Goal: Information Seeking & Learning: Learn about a topic

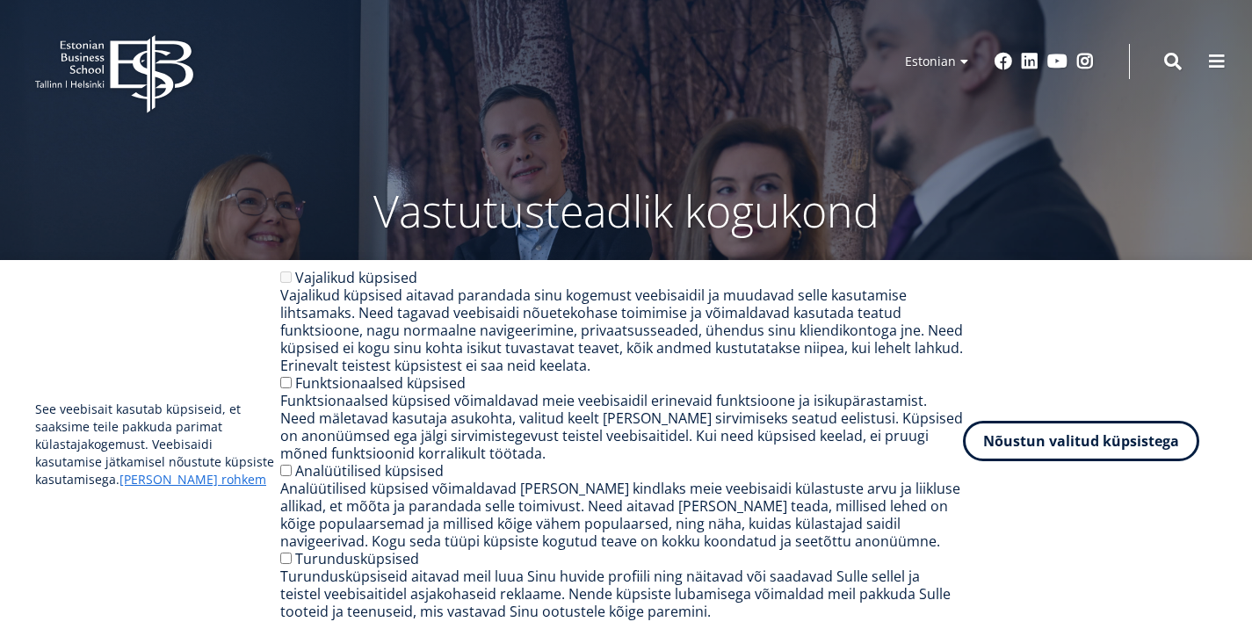
click at [1070, 445] on button "Nõustun valitud küpsistega" at bounding box center [1081, 441] width 236 height 40
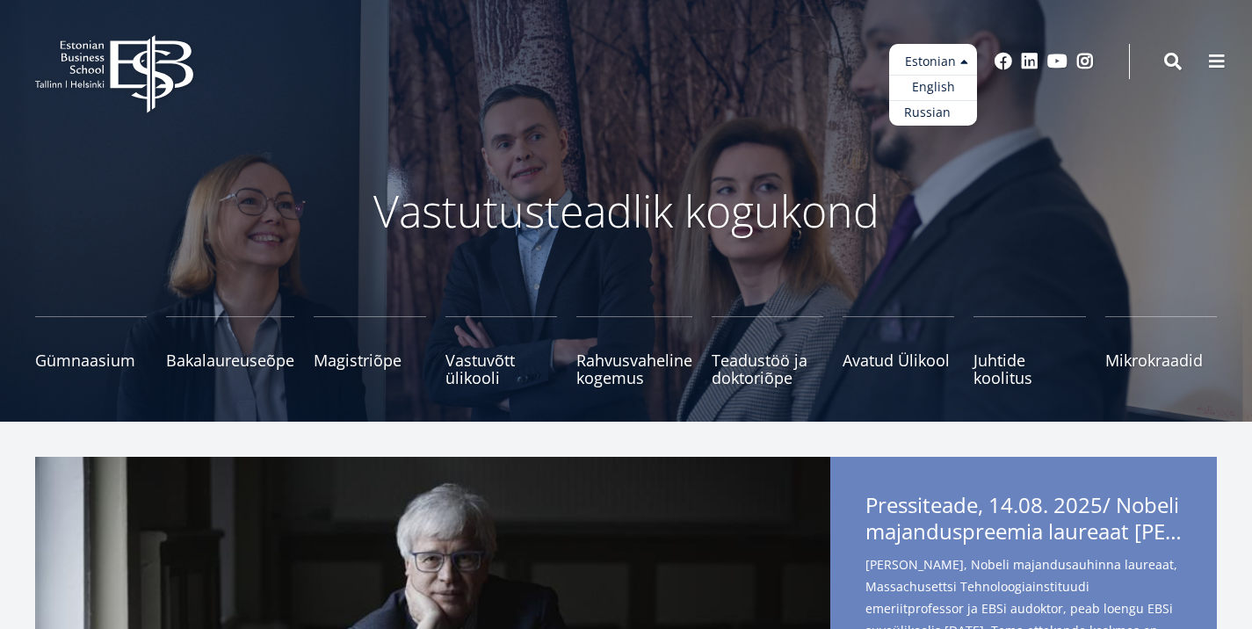
click at [913, 108] on link "Russian" at bounding box center [933, 112] width 88 height 25
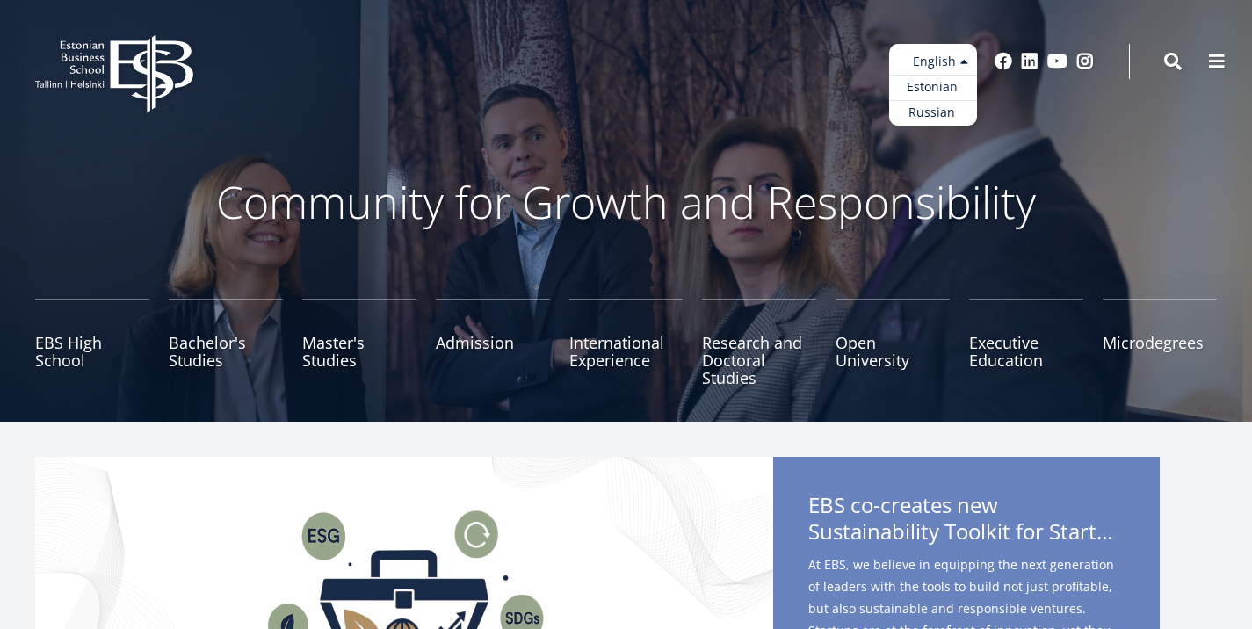
click at [919, 50] on ul "Estonian English Russian" at bounding box center [933, 85] width 88 height 82
click at [908, 117] on link "Russian" at bounding box center [933, 112] width 88 height 25
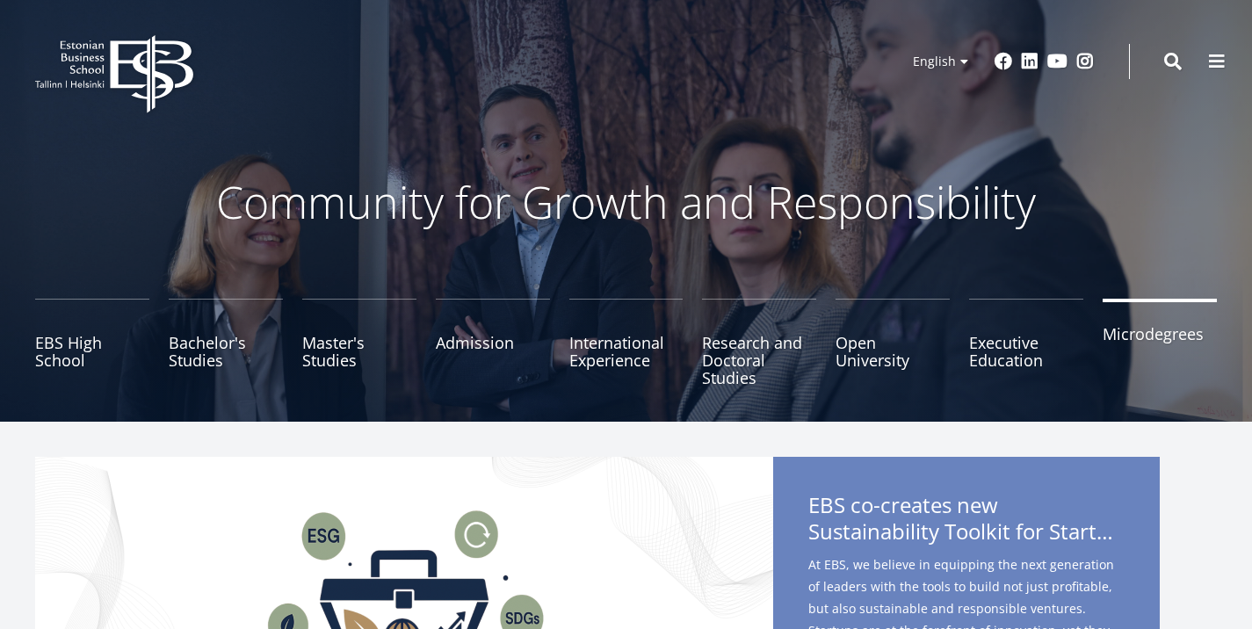
click at [1135, 343] on link "Microdegrees" at bounding box center [1159, 343] width 114 height 88
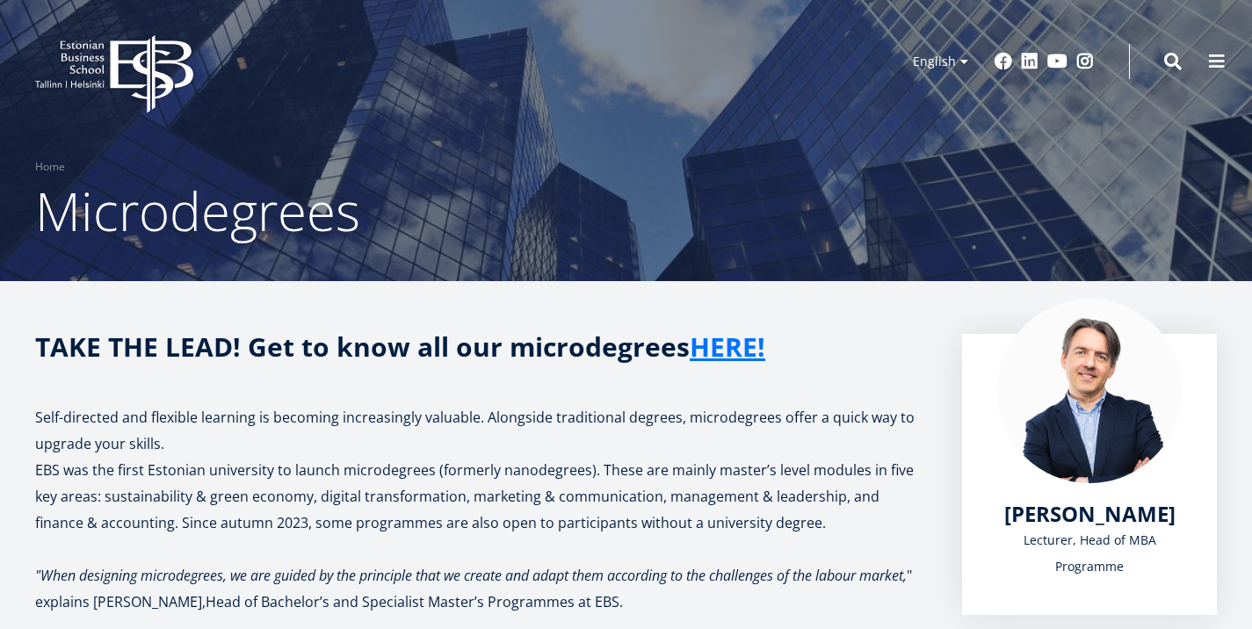
click at [171, 61] on icon at bounding box center [151, 74] width 83 height 78
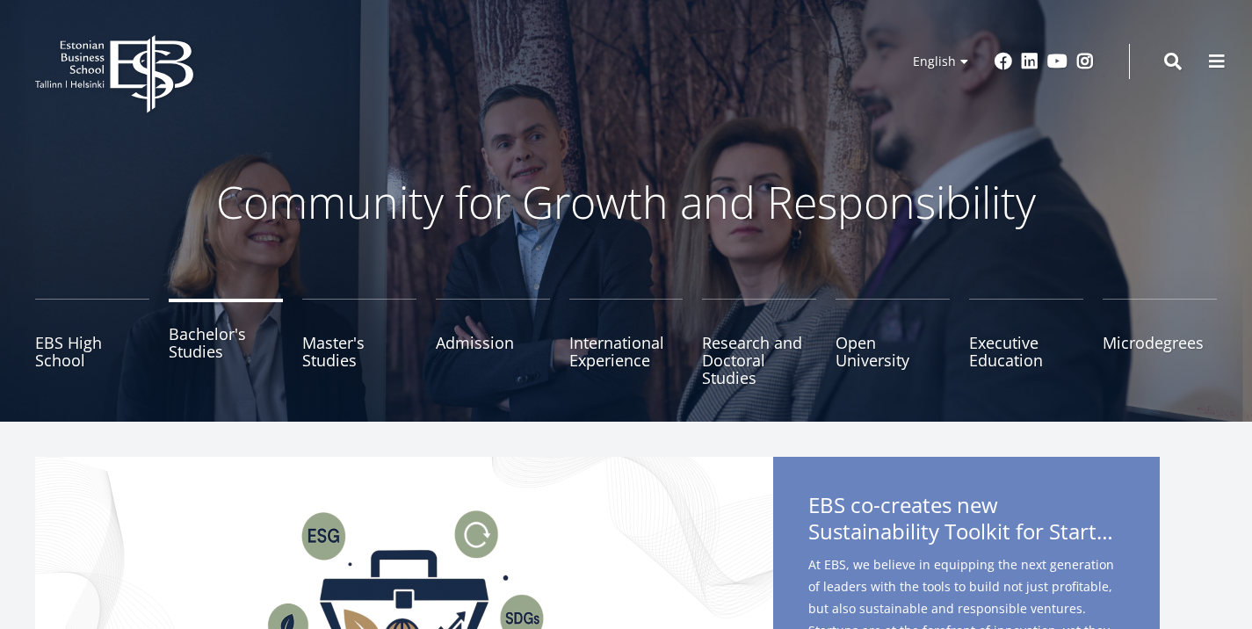
click at [212, 358] on link "Bachelor's Studies" at bounding box center [226, 343] width 114 height 88
click at [847, 344] on link "Open University" at bounding box center [892, 343] width 114 height 88
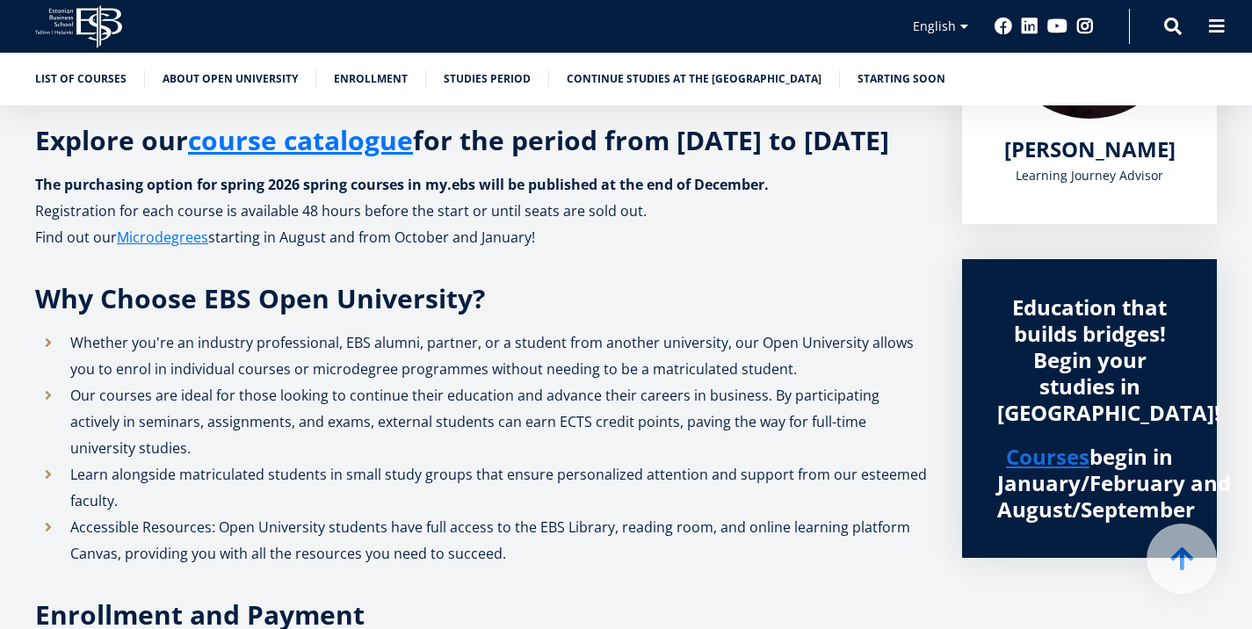
scroll to position [423, 0]
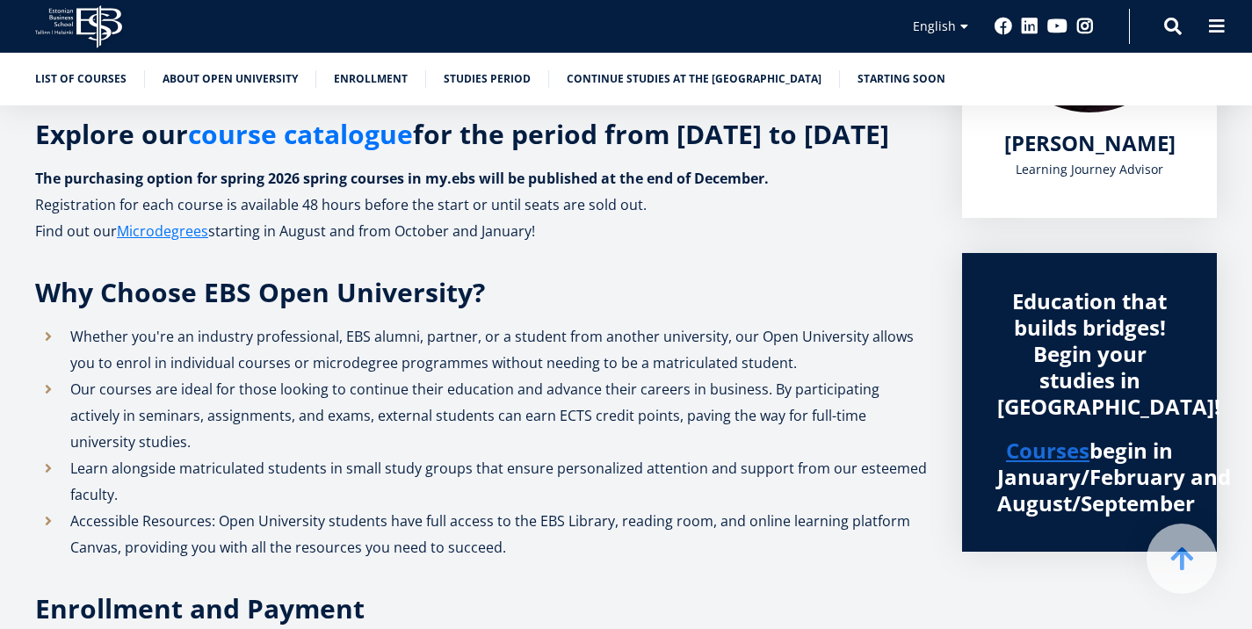
click at [374, 148] on link "course catalogue" at bounding box center [300, 134] width 225 height 26
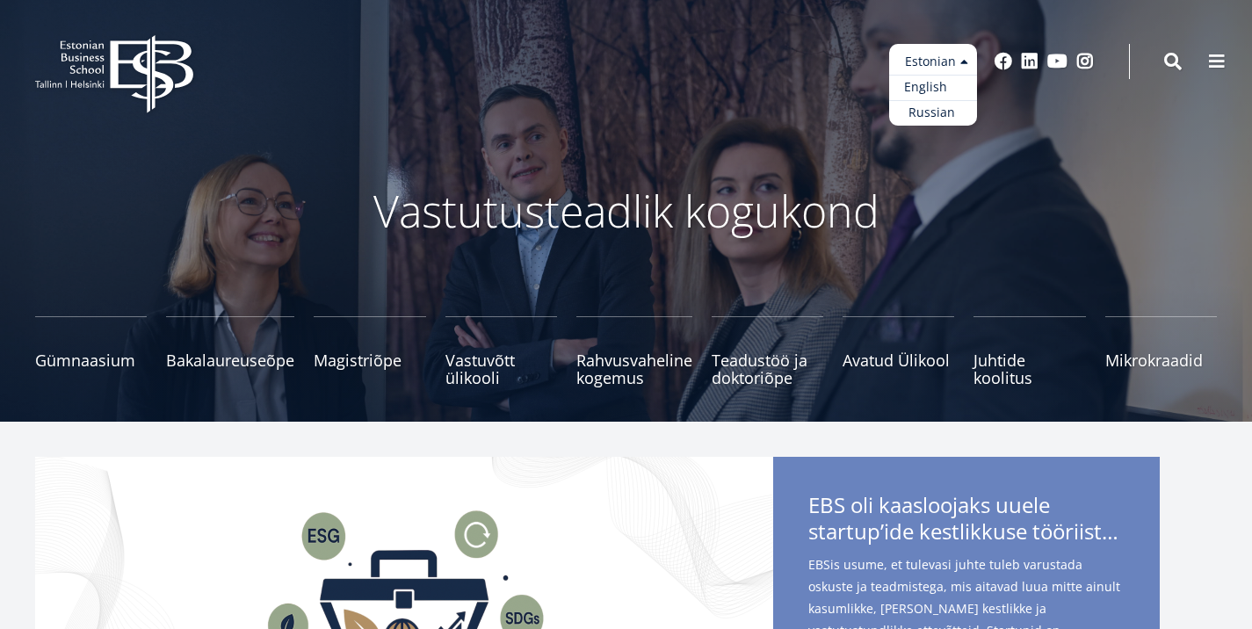
click at [911, 87] on link "English" at bounding box center [933, 87] width 88 height 25
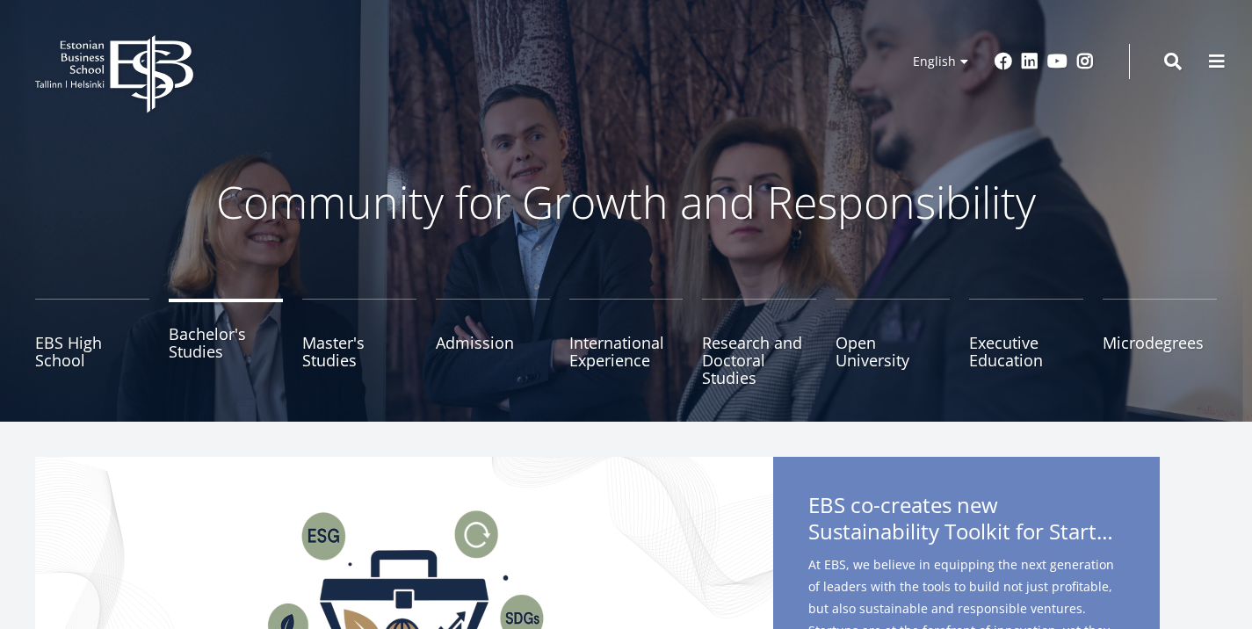
click at [242, 335] on link "Bachelor's Studies" at bounding box center [226, 343] width 114 height 88
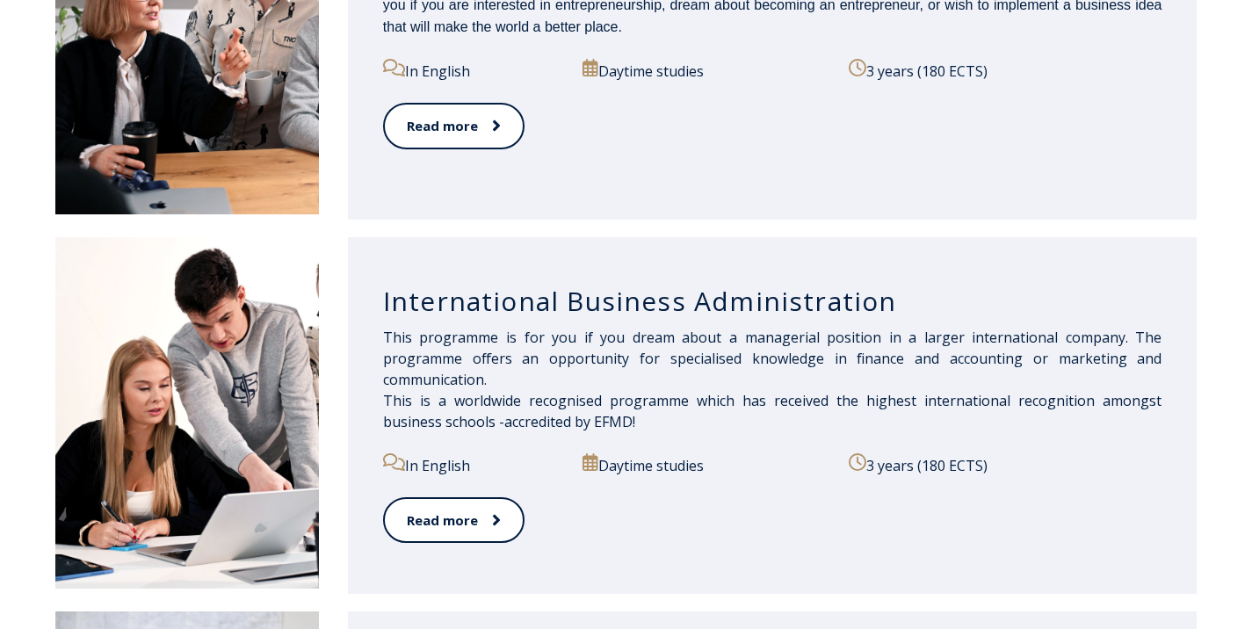
scroll to position [1115, 0]
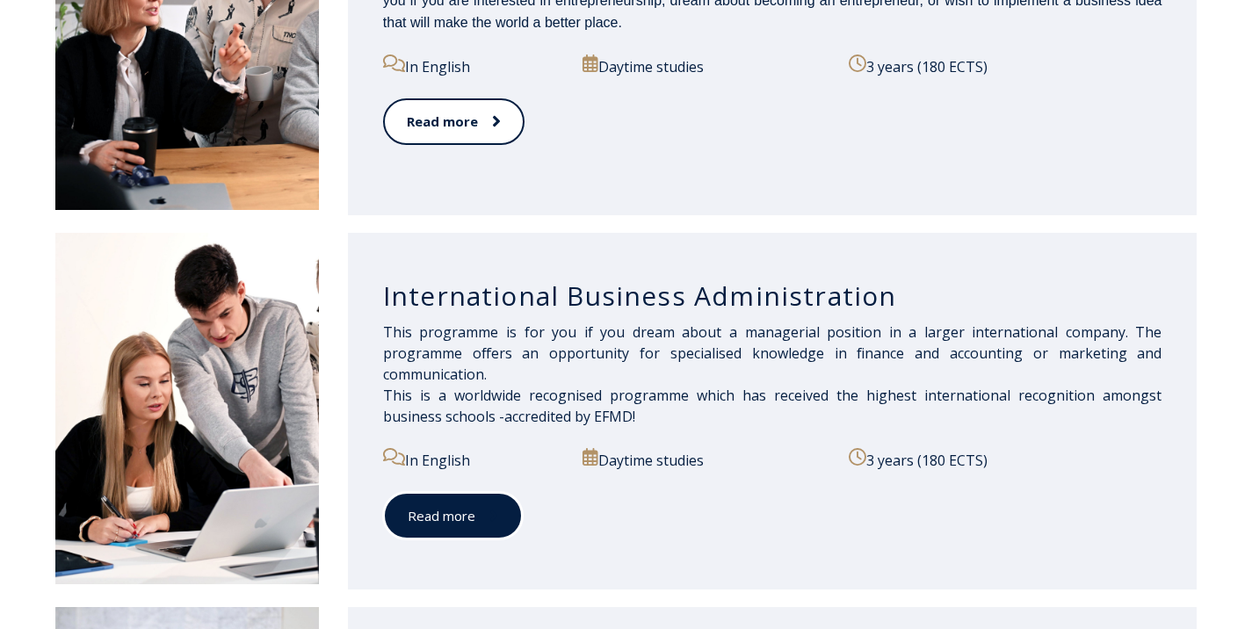
click at [488, 531] on link "Read more" at bounding box center [453, 516] width 140 height 48
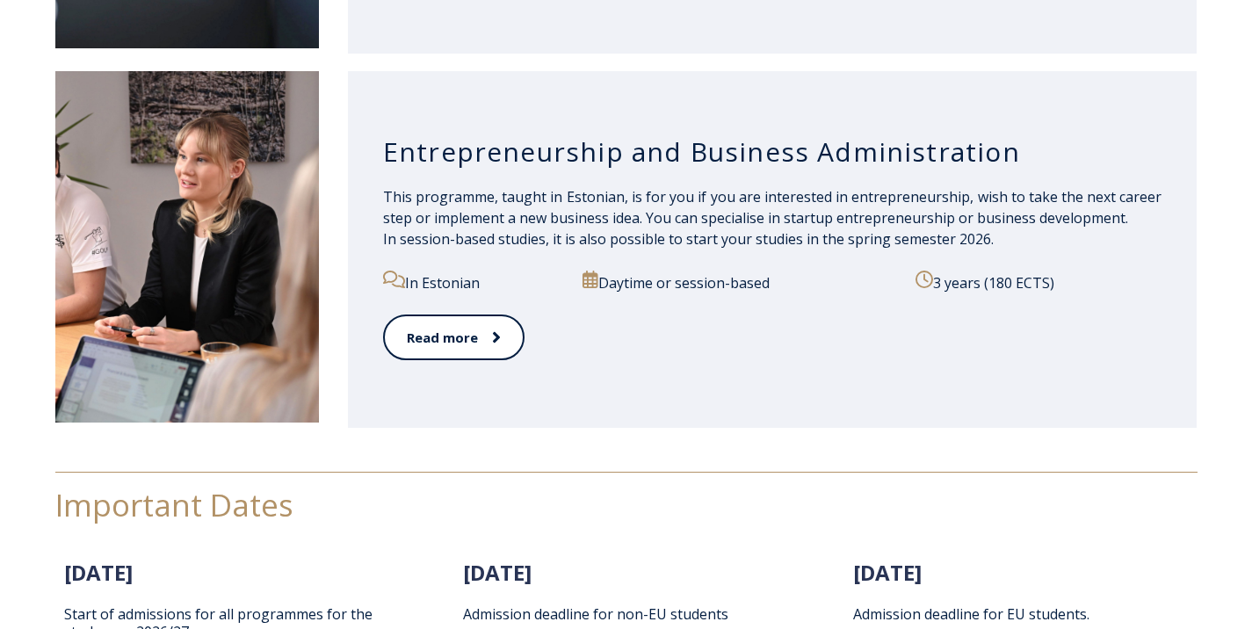
scroll to position [2070, 0]
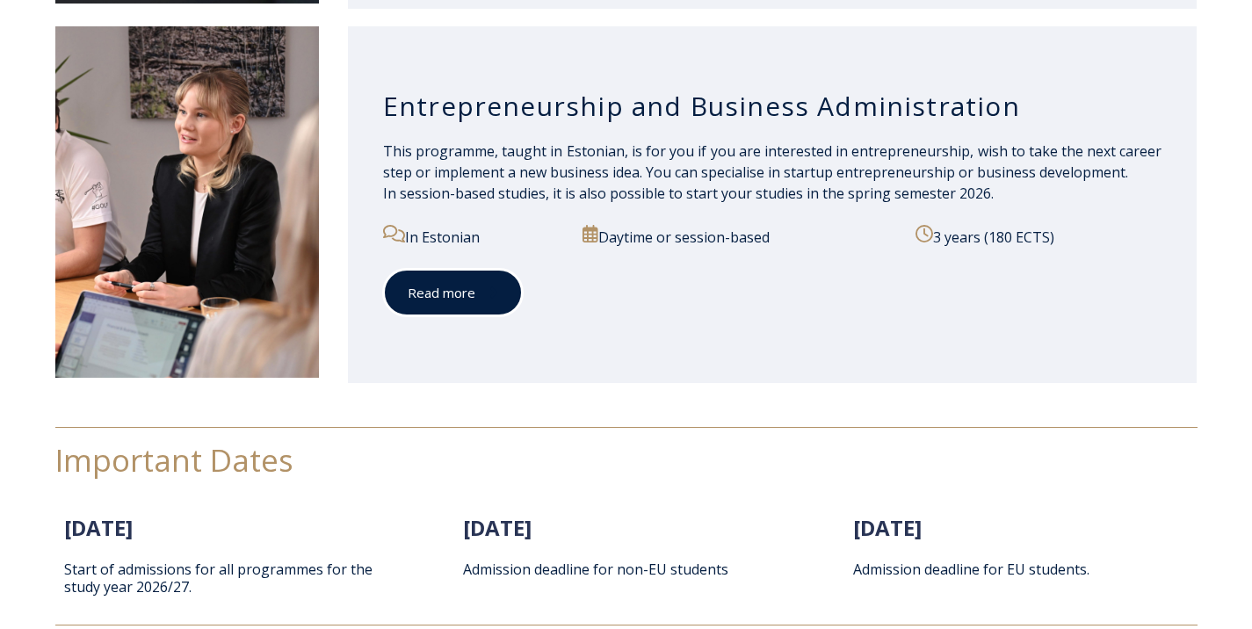
click at [452, 286] on link "Read more" at bounding box center [453, 293] width 140 height 48
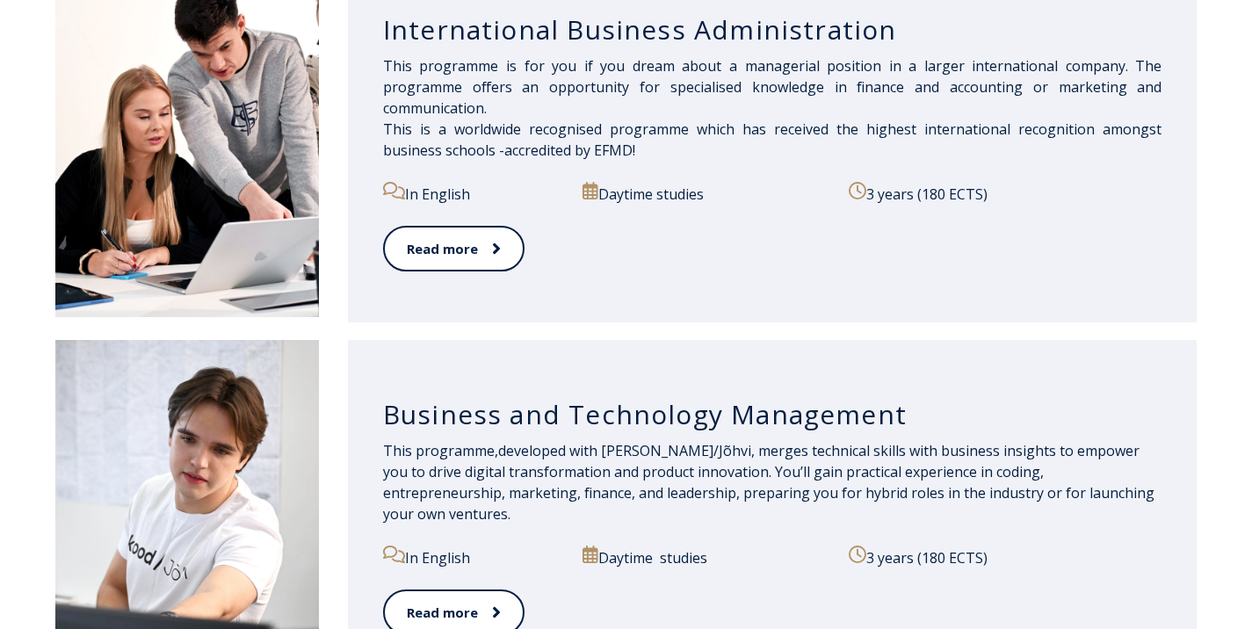
scroll to position [1384, 0]
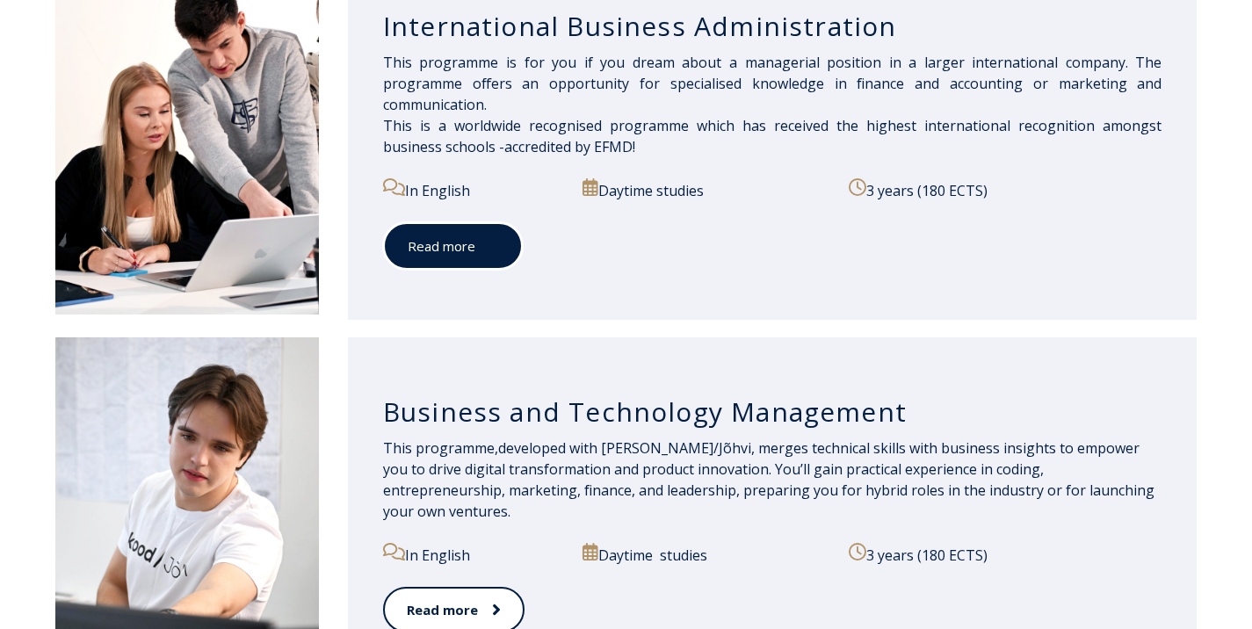
click at [442, 262] on link "Read more" at bounding box center [453, 246] width 140 height 48
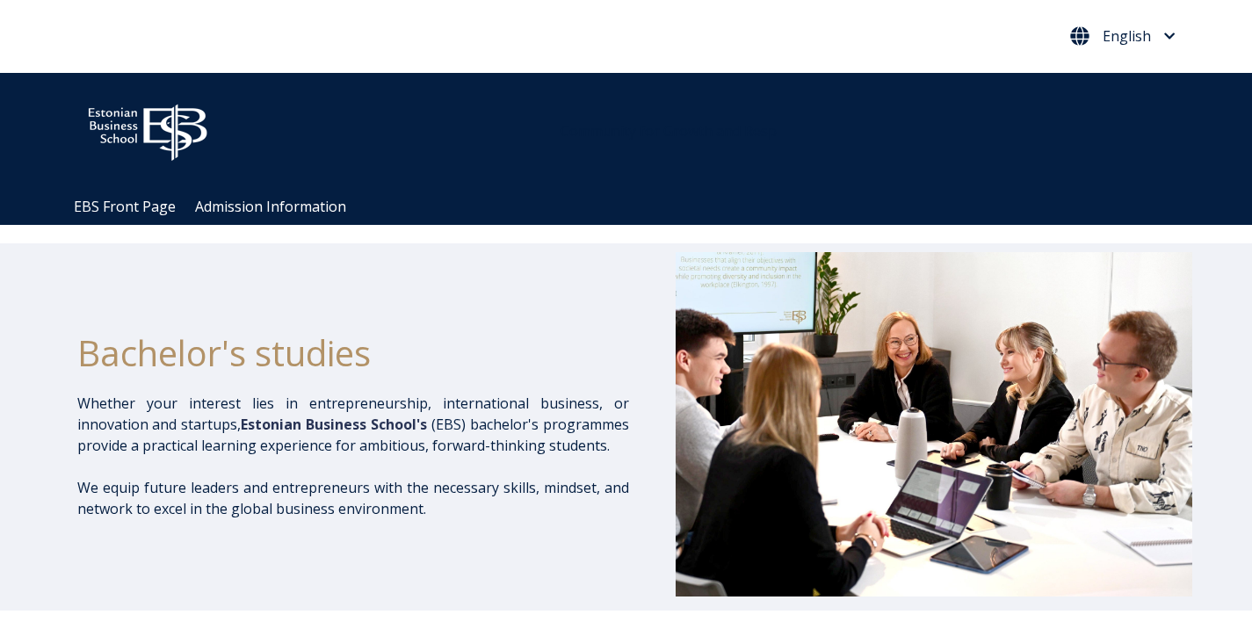
click at [1123, 42] on span "English" at bounding box center [1126, 36] width 48 height 14
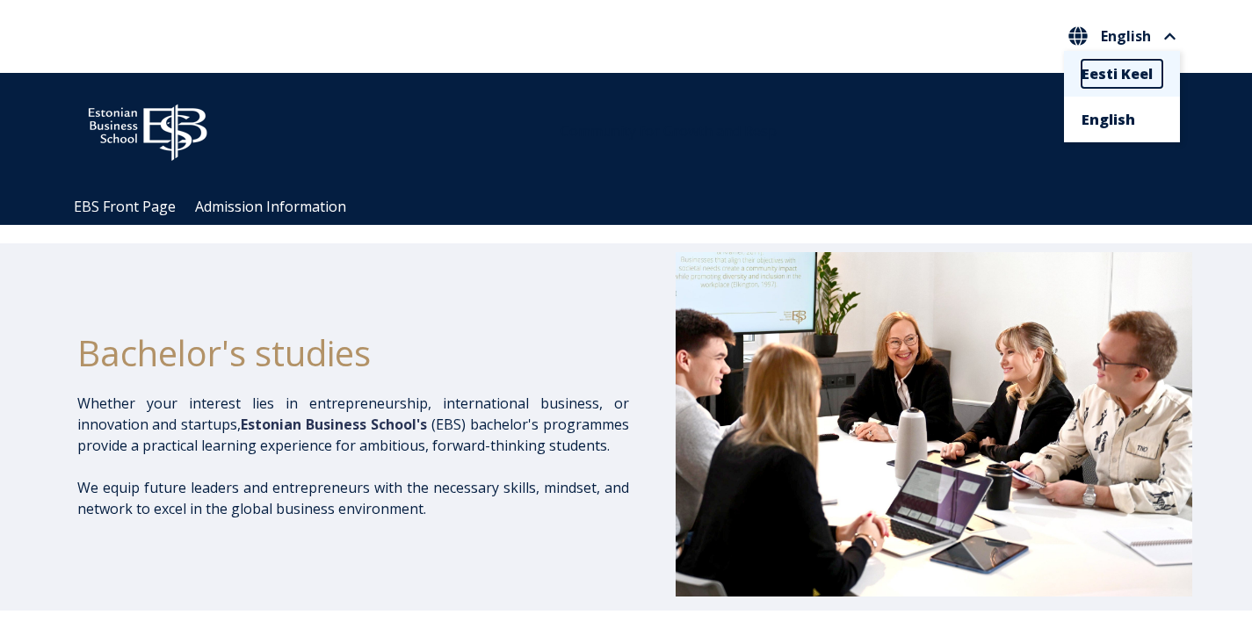
click at [1124, 65] on link "Eesti Keel" at bounding box center [1121, 74] width 81 height 28
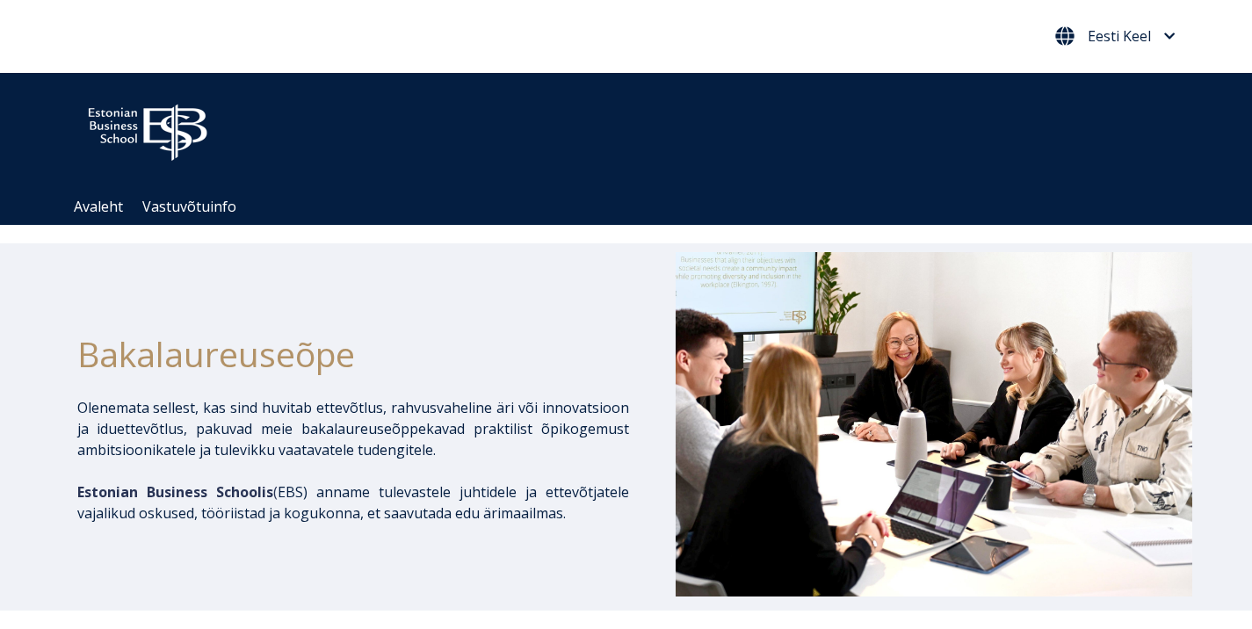
click at [1152, 42] on span "Eesti Keel" at bounding box center [1115, 35] width 120 height 19
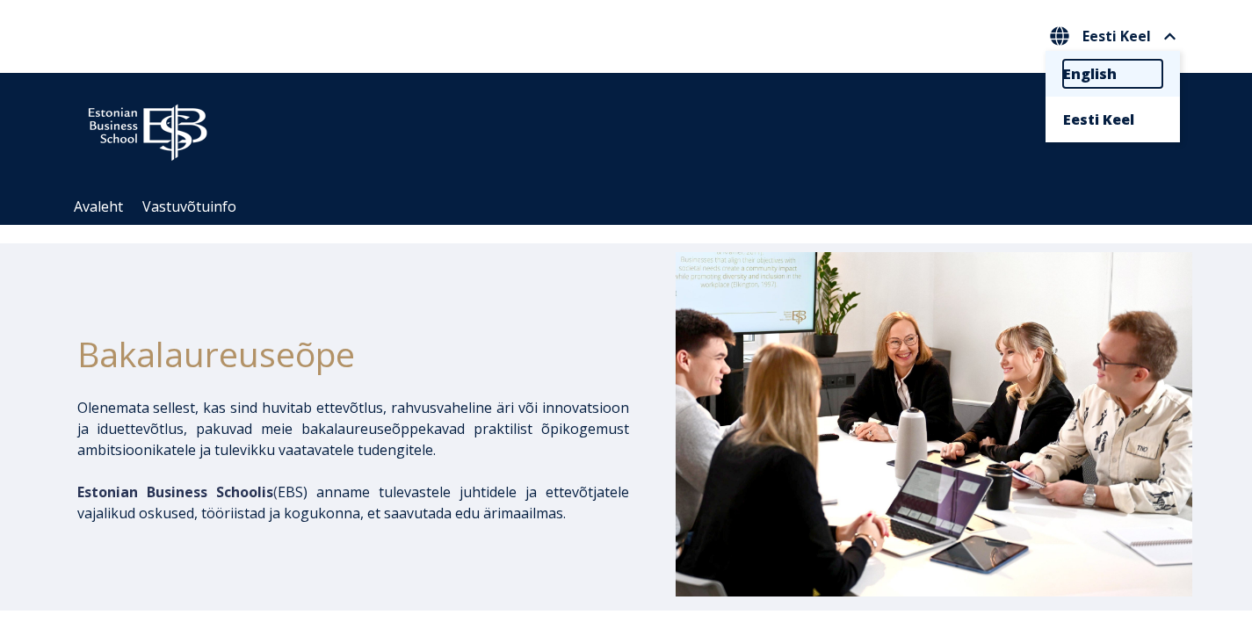
click at [1134, 87] on link "English" at bounding box center [1112, 74] width 99 height 28
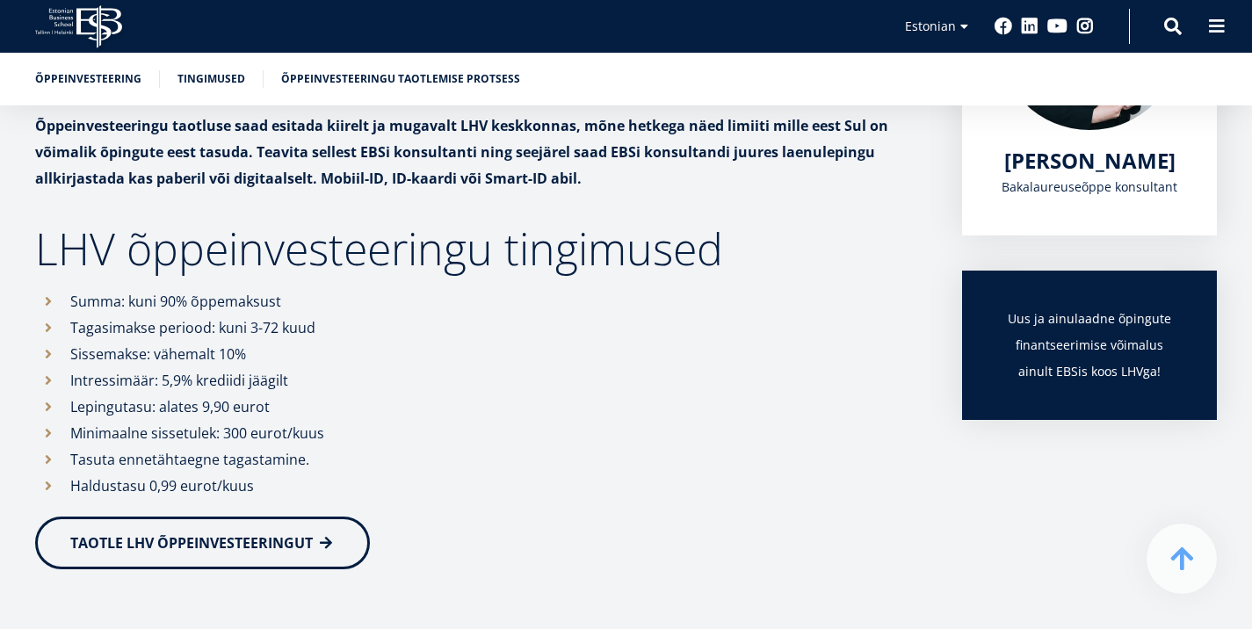
scroll to position [402, 0]
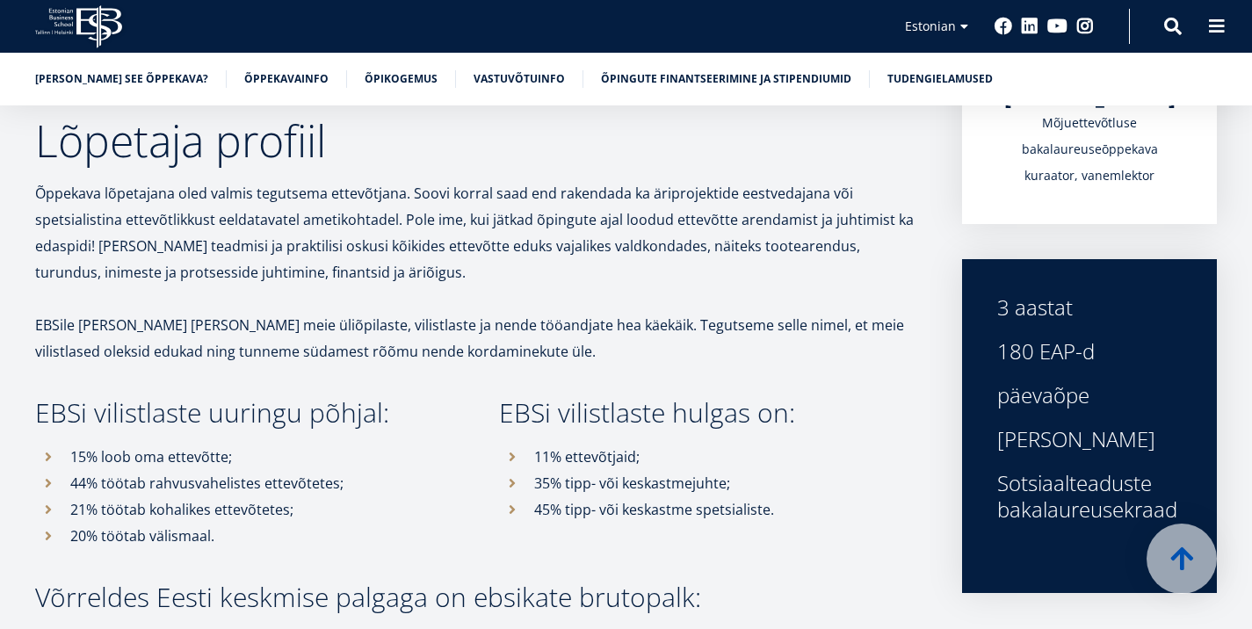
scroll to position [468, 0]
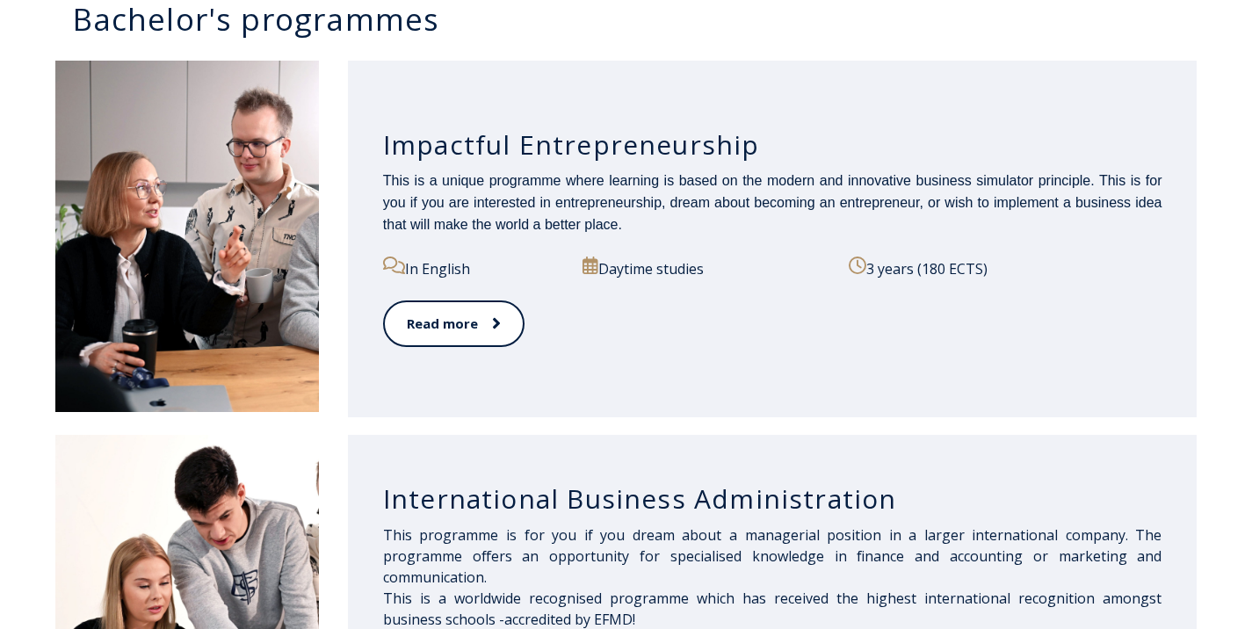
scroll to position [914, 0]
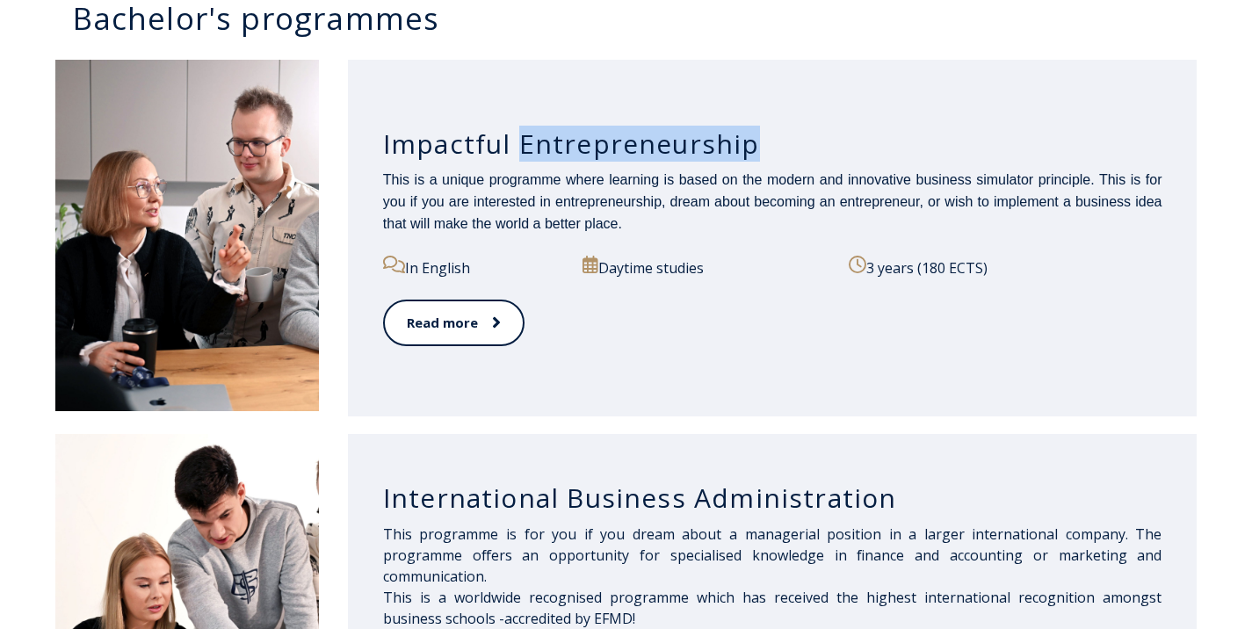
drag, startPoint x: 780, startPoint y: 155, endPoint x: 518, endPoint y: 155, distance: 261.8
click at [518, 155] on h3 "Impactful Entrepreneurship" at bounding box center [772, 143] width 779 height 33
copy h3 "Entrepreneurship"
click at [1027, 296] on div "3 years (180 ECTS)" at bounding box center [1005, 278] width 313 height 44
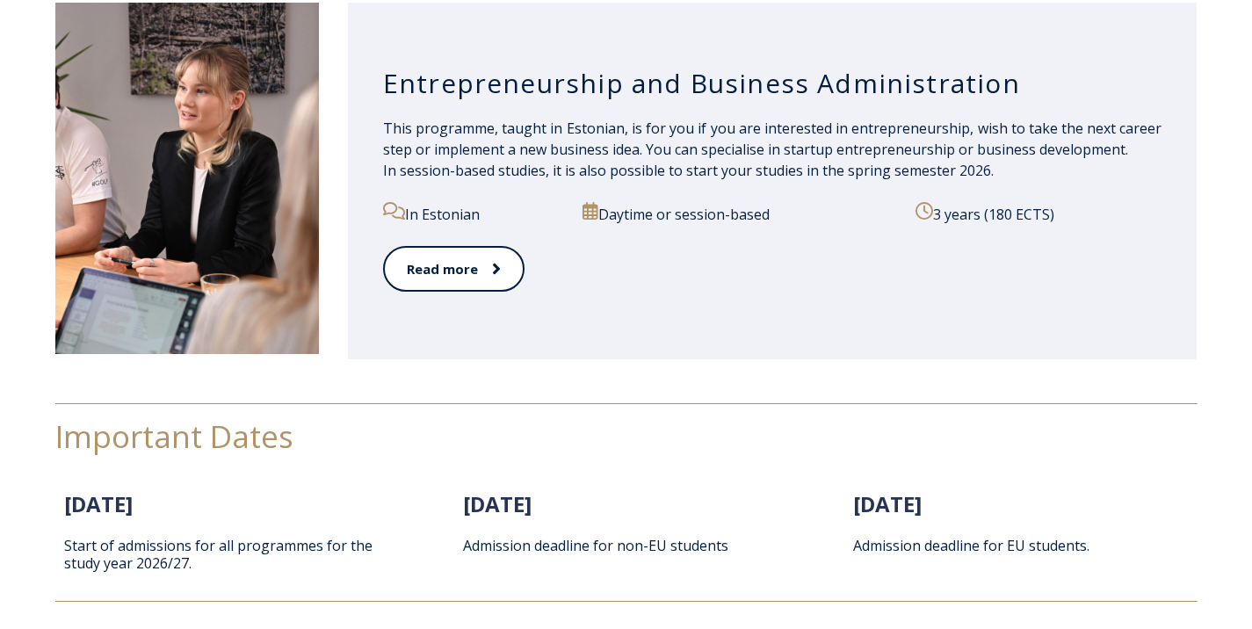
scroll to position [2094, 0]
